Goal: Task Accomplishment & Management: Use online tool/utility

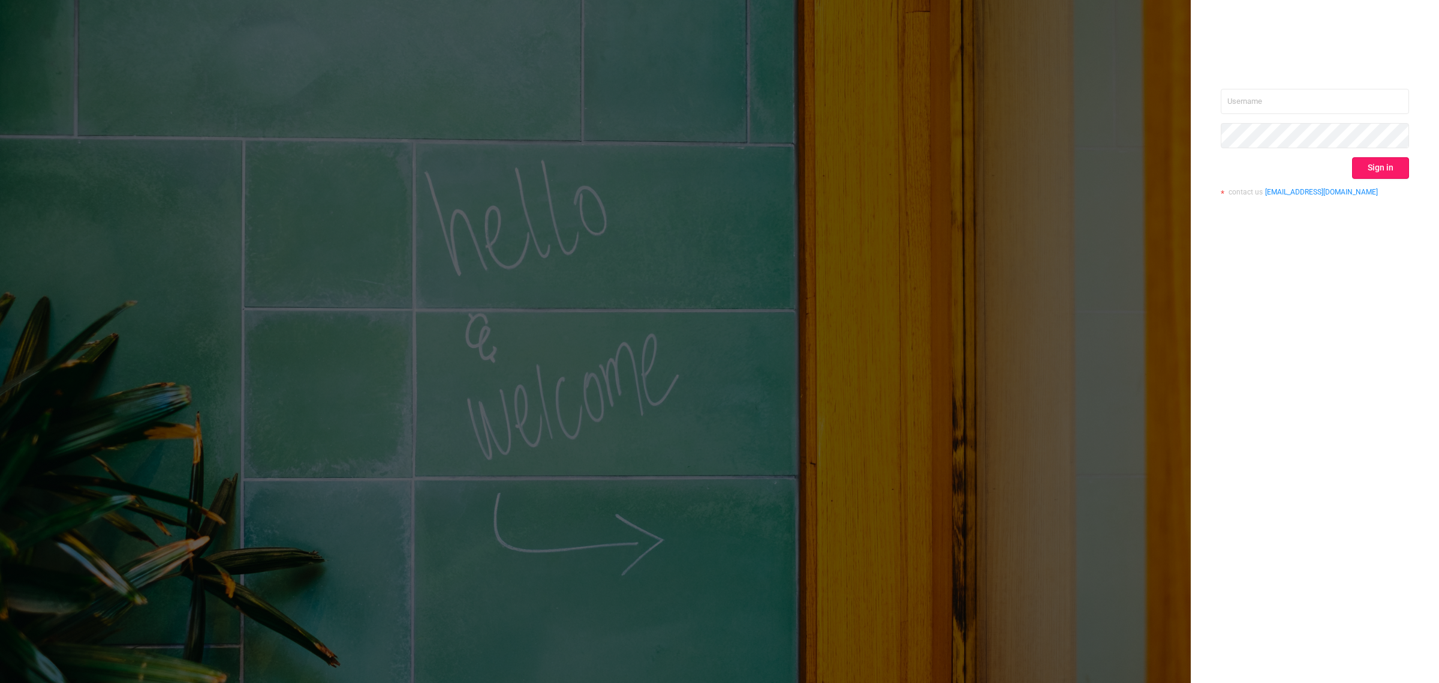
click at [1391, 172] on button "Sign in" at bounding box center [1380, 168] width 57 height 22
click at [1242, 106] on input "text" at bounding box center [1315, 101] width 188 height 25
type input "[EMAIL_ADDRESS][DOMAIN_NAME]"
click at [1378, 173] on button "Sign in" at bounding box center [1380, 168] width 57 height 22
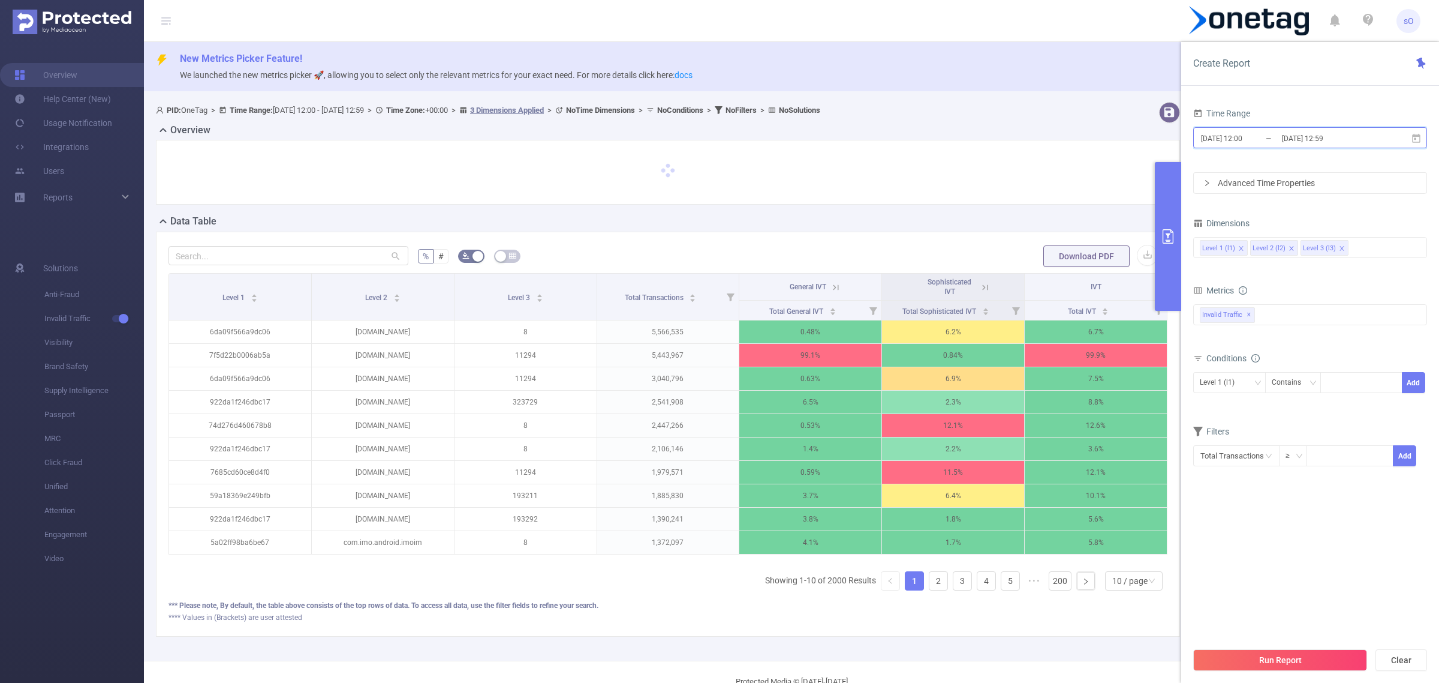
click at [1324, 129] on span "[DATE] 12:00 _ [DATE] 12:59" at bounding box center [1311, 137] width 234 height 21
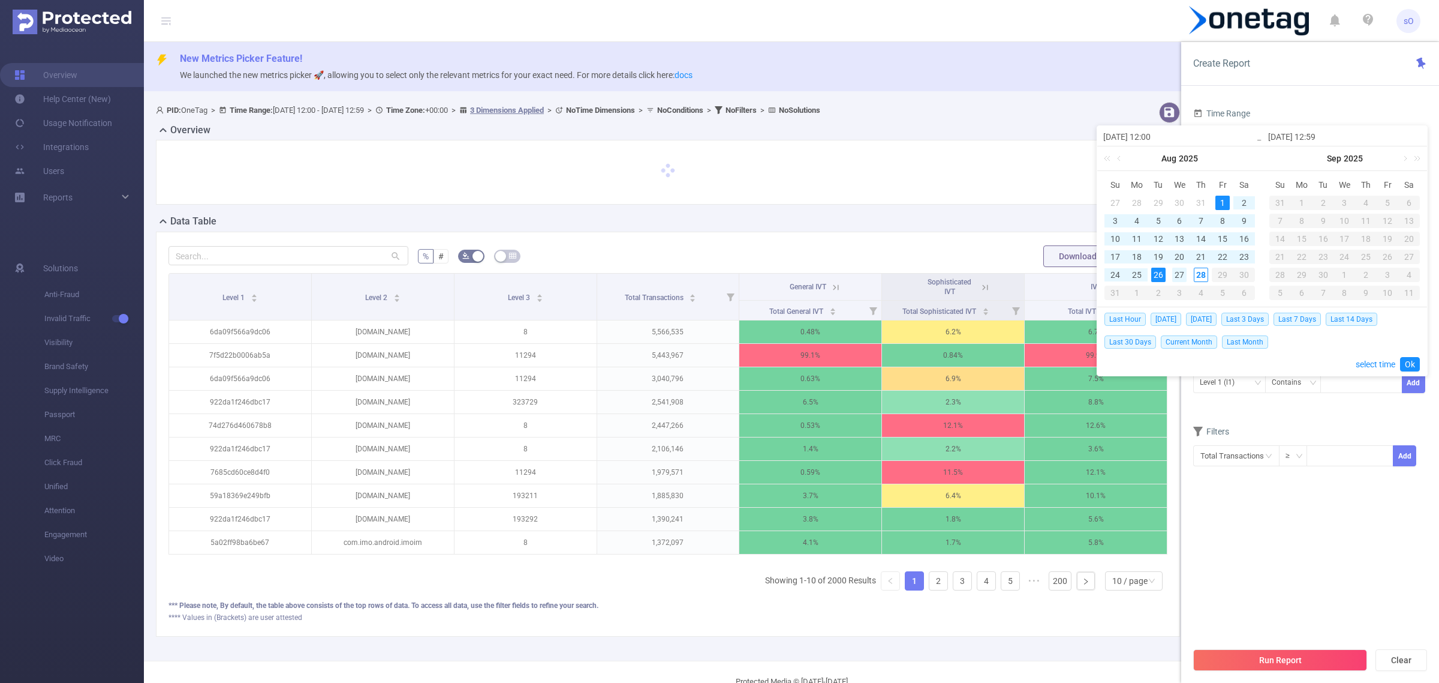
click at [1179, 273] on div "27" at bounding box center [1180, 274] width 14 height 14
click at [1194, 275] on div "28" at bounding box center [1201, 274] width 14 height 14
type input "[DATE] 12:00"
type input "[DATE] 12:59"
type input "[DATE] 12:00"
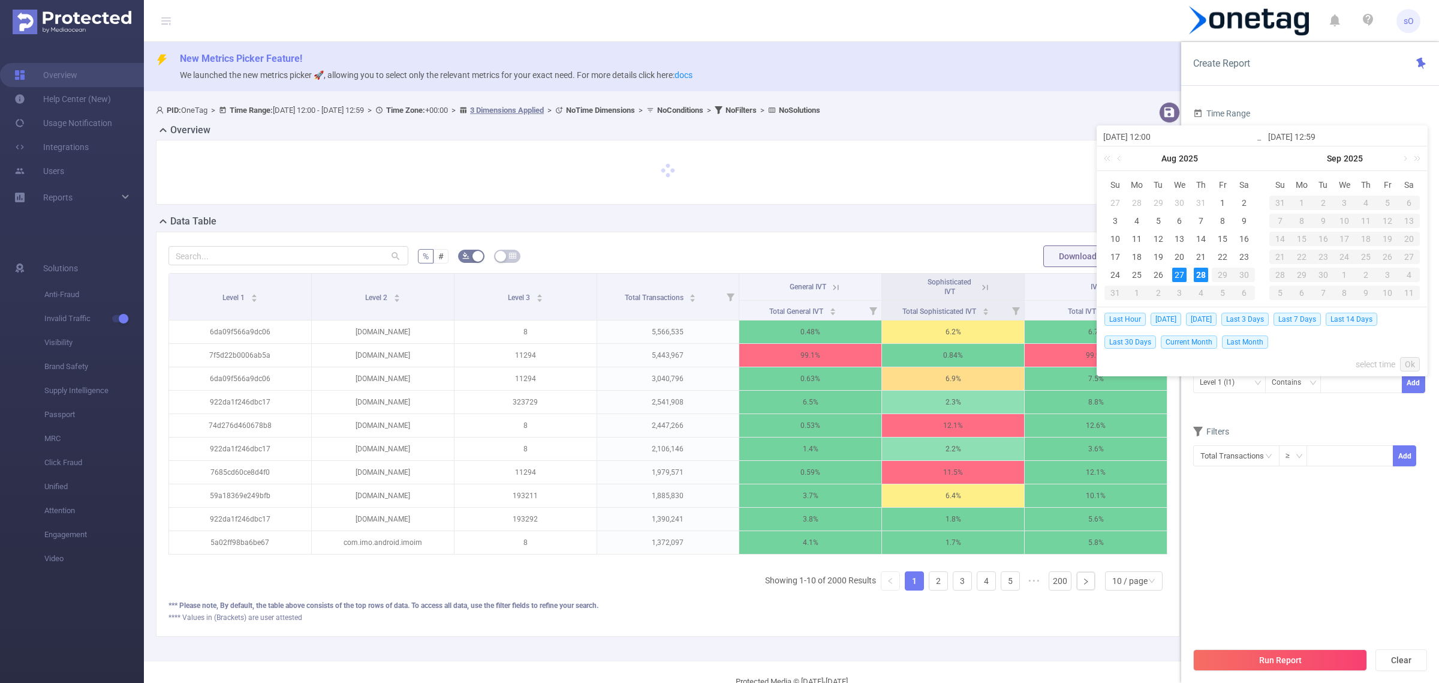
type input "[DATE] 12:59"
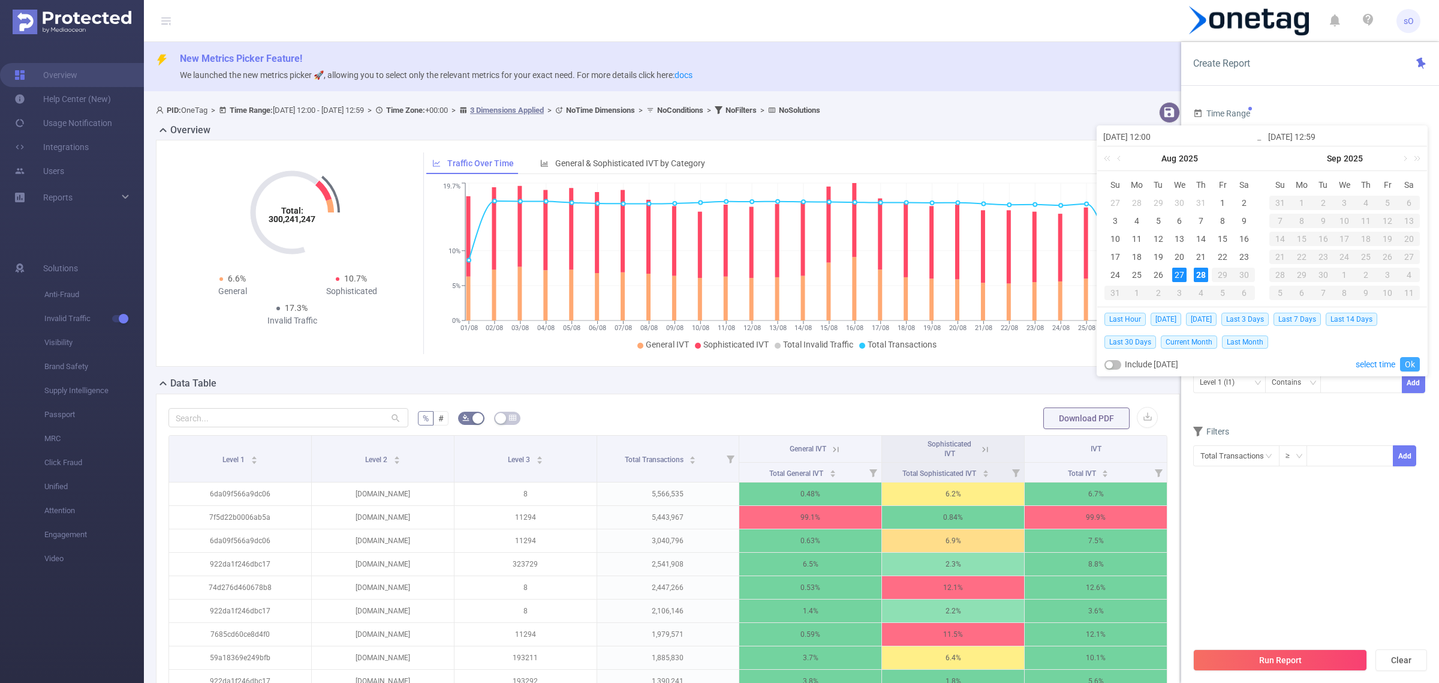
click at [1414, 363] on link "Ok" at bounding box center [1410, 364] width 20 height 14
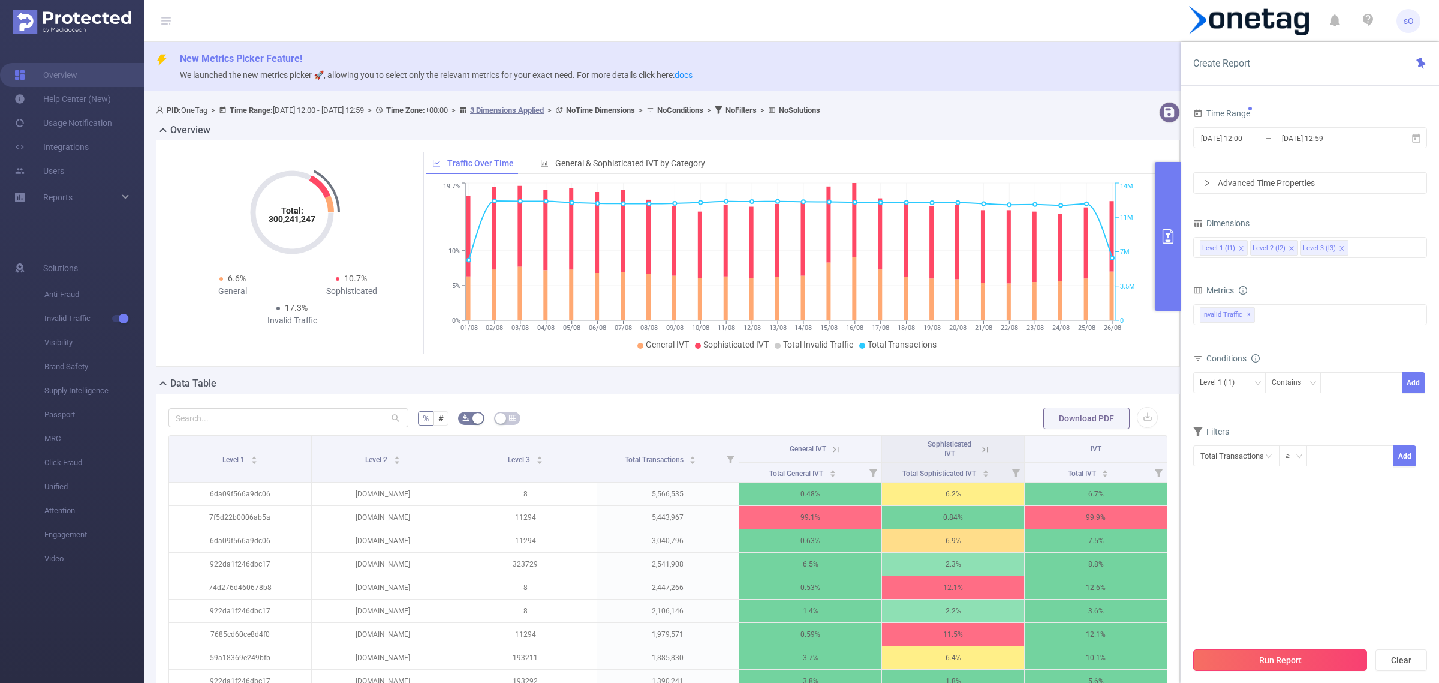
click at [1258, 664] on button "Run Report" at bounding box center [1281, 660] width 174 height 22
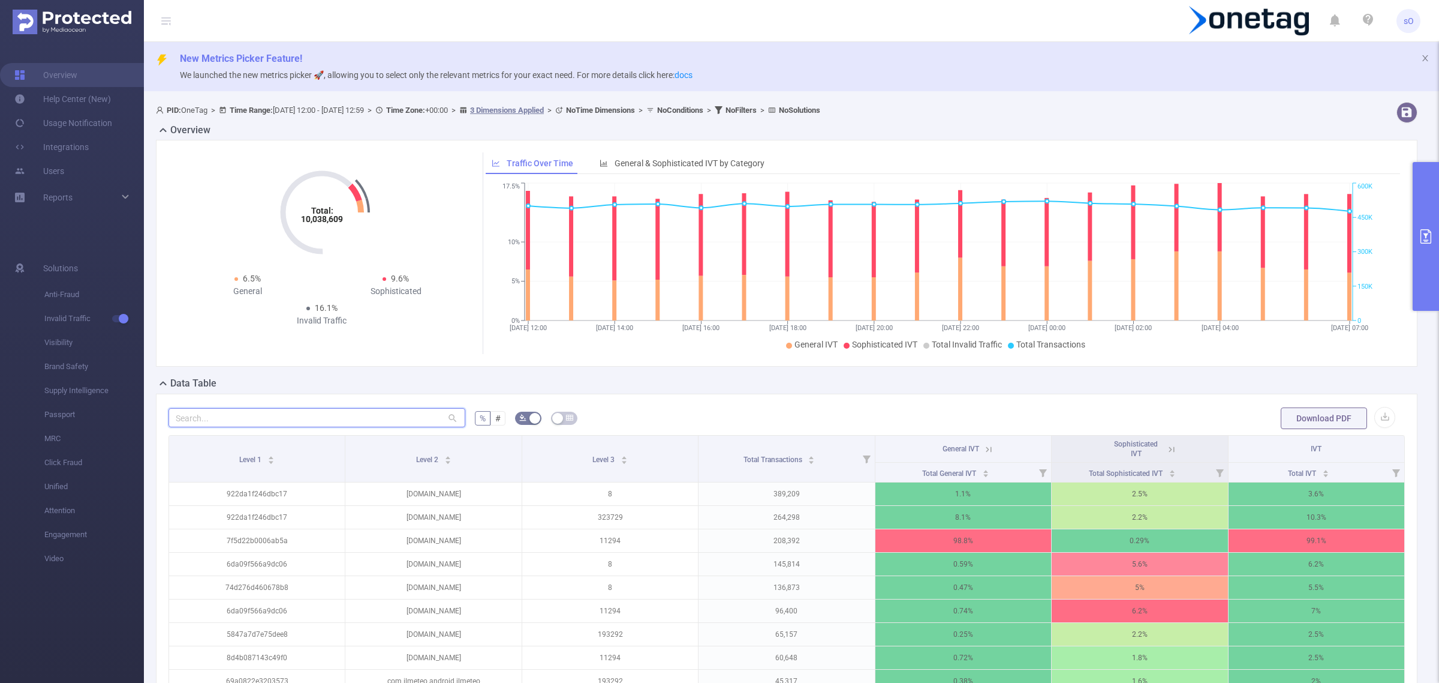
click at [251, 413] on input "text" at bounding box center [317, 417] width 297 height 19
paste input "com.mcontrol.calendar"
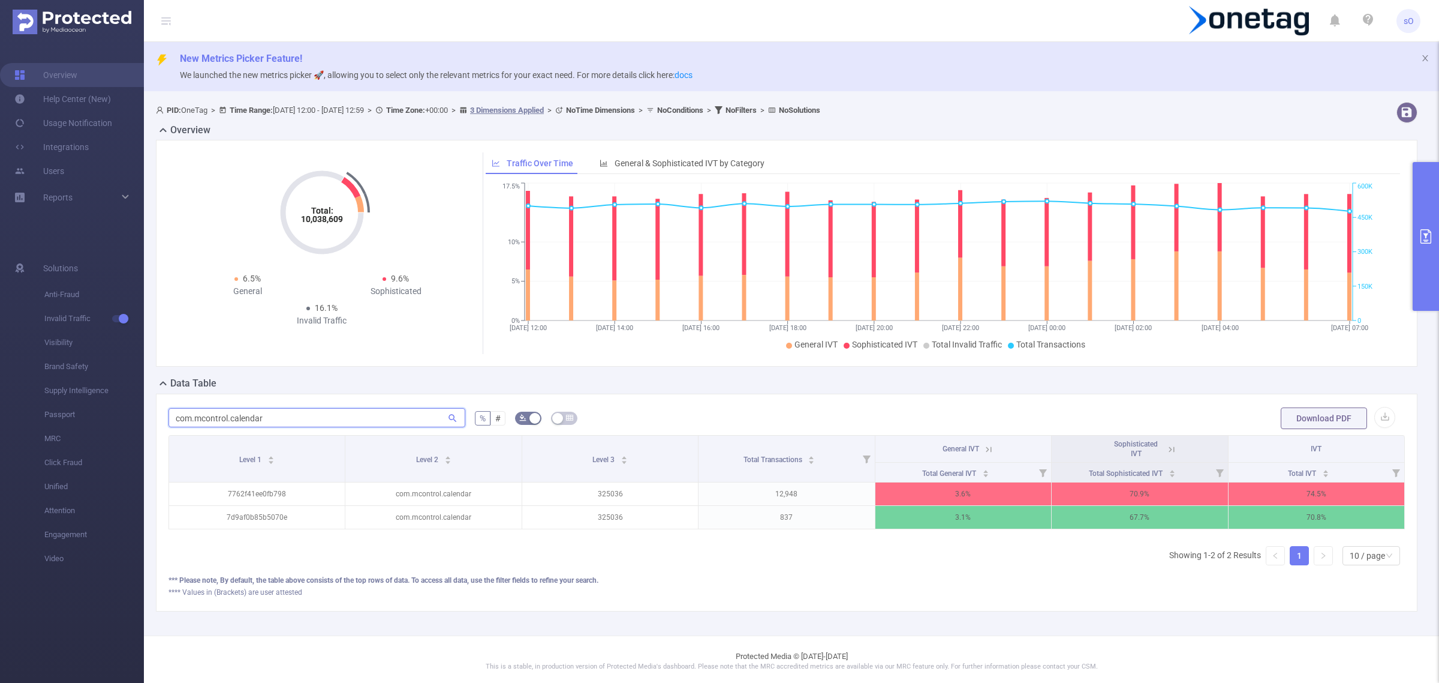
type input "com.mcontrol.calendar"
click at [1167, 452] on icon at bounding box center [1172, 449] width 11 height 11
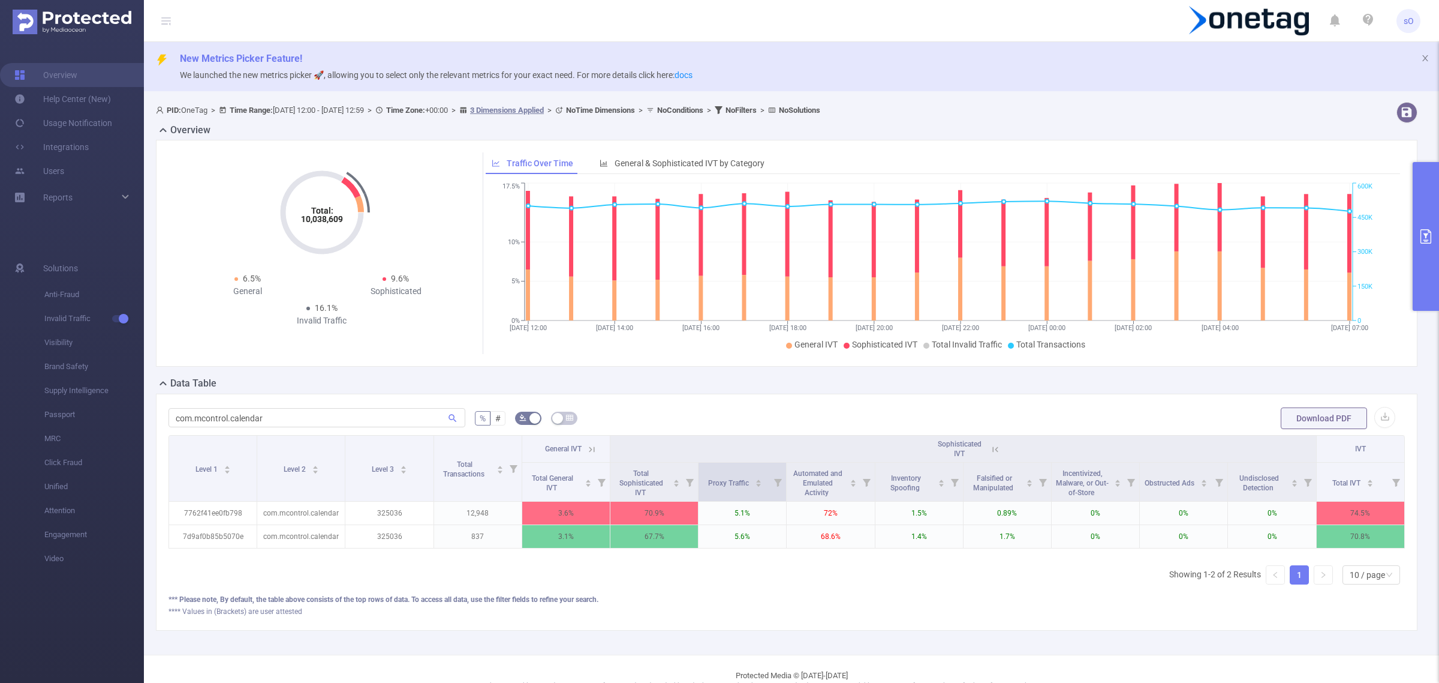
drag, startPoint x: 825, startPoint y: 492, endPoint x: 780, endPoint y: 464, distance: 53.6
click at [780, 464] on tr "Total General IVT Total Sophisticated IVT Proxy Traffic Automated and Emulated …" at bounding box center [787, 481] width 1236 height 39
